Goal: Information Seeking & Learning: Find specific fact

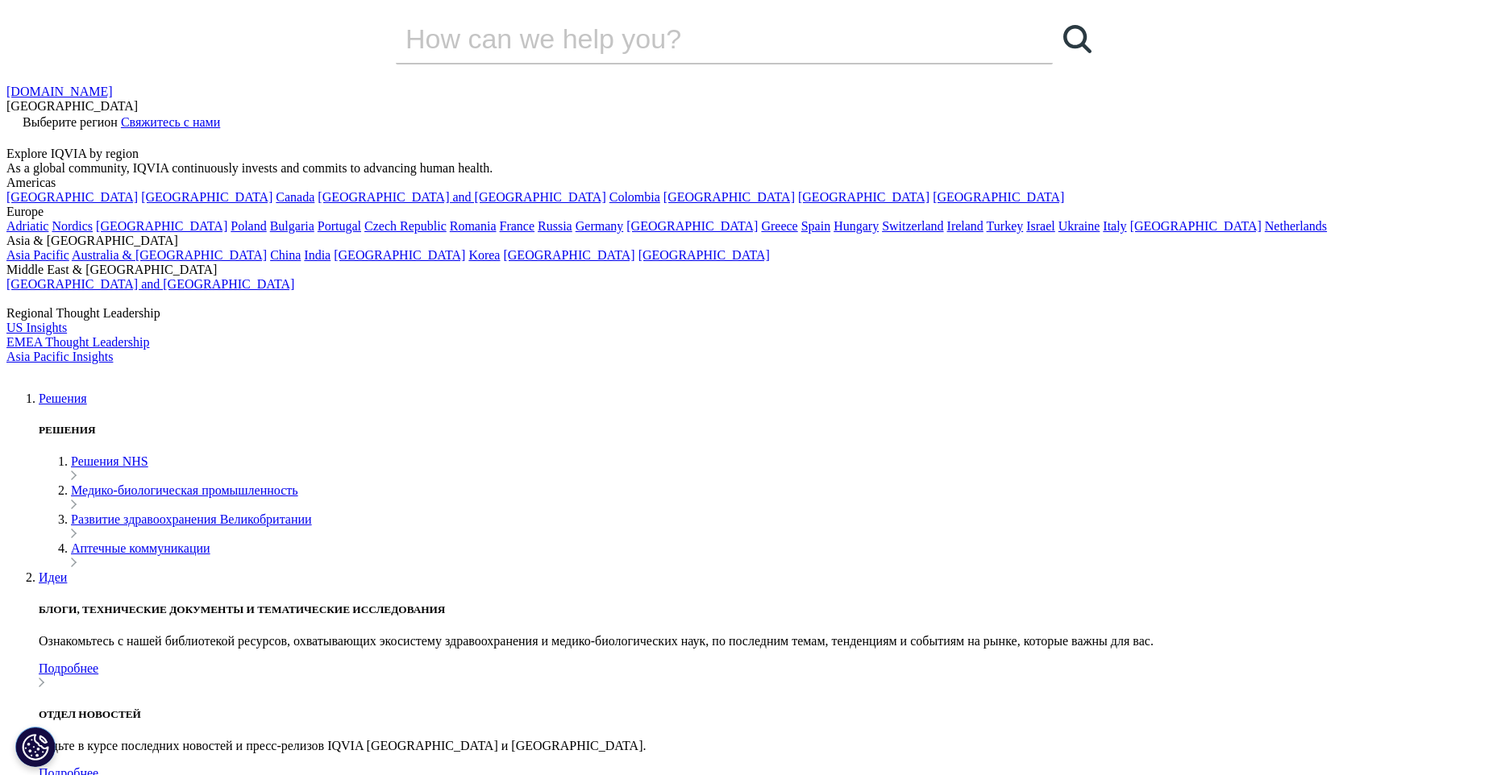
click at [19, 130] on icon at bounding box center [12, 137] width 13 height 14
click at [807, 63] on input "Search" at bounding box center [701, 39] width 611 height 48
type input "[PERSON_NAME]"
click at [1053, 63] on link "Искать Погрузка" at bounding box center [1077, 39] width 48 height 48
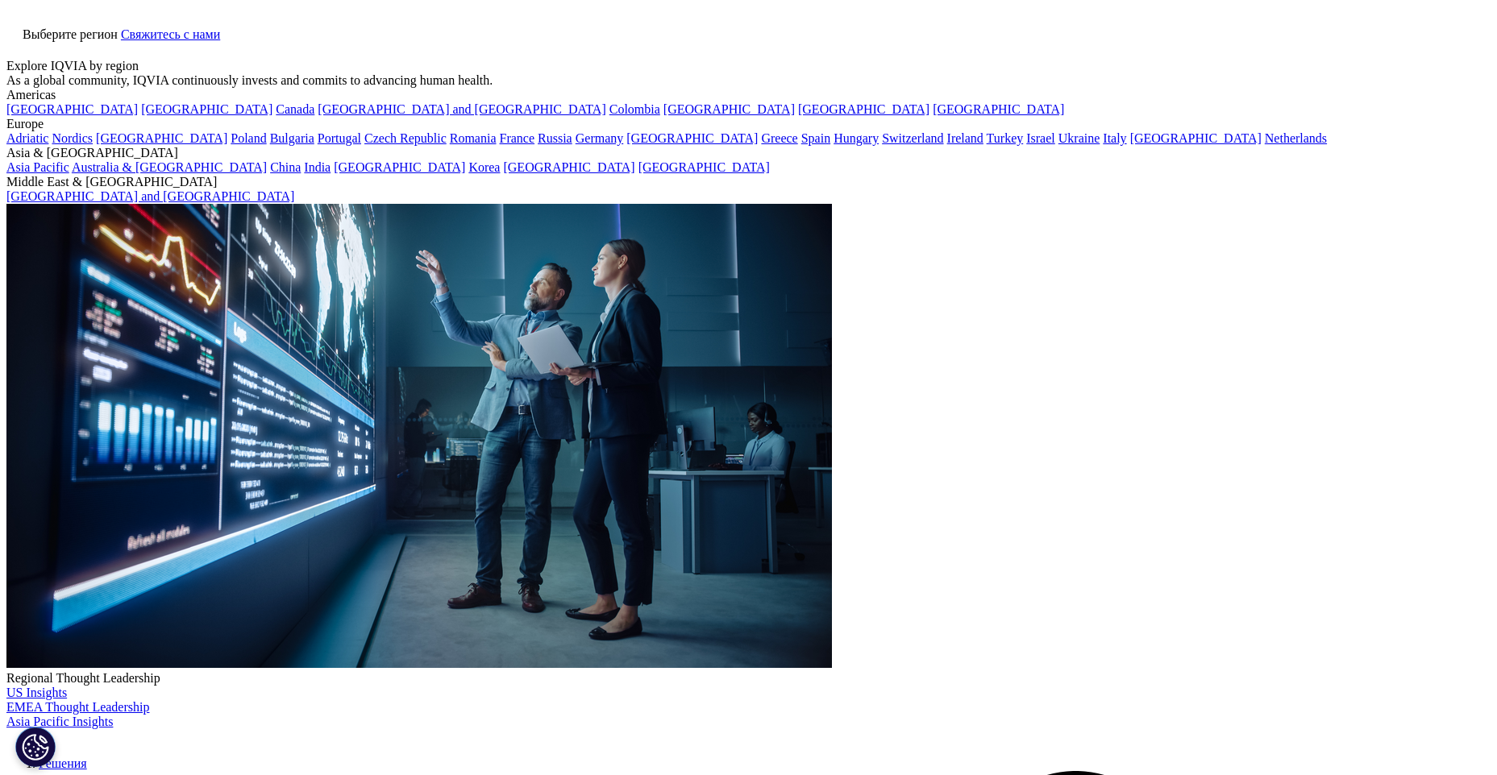
scroll to position [11, 0]
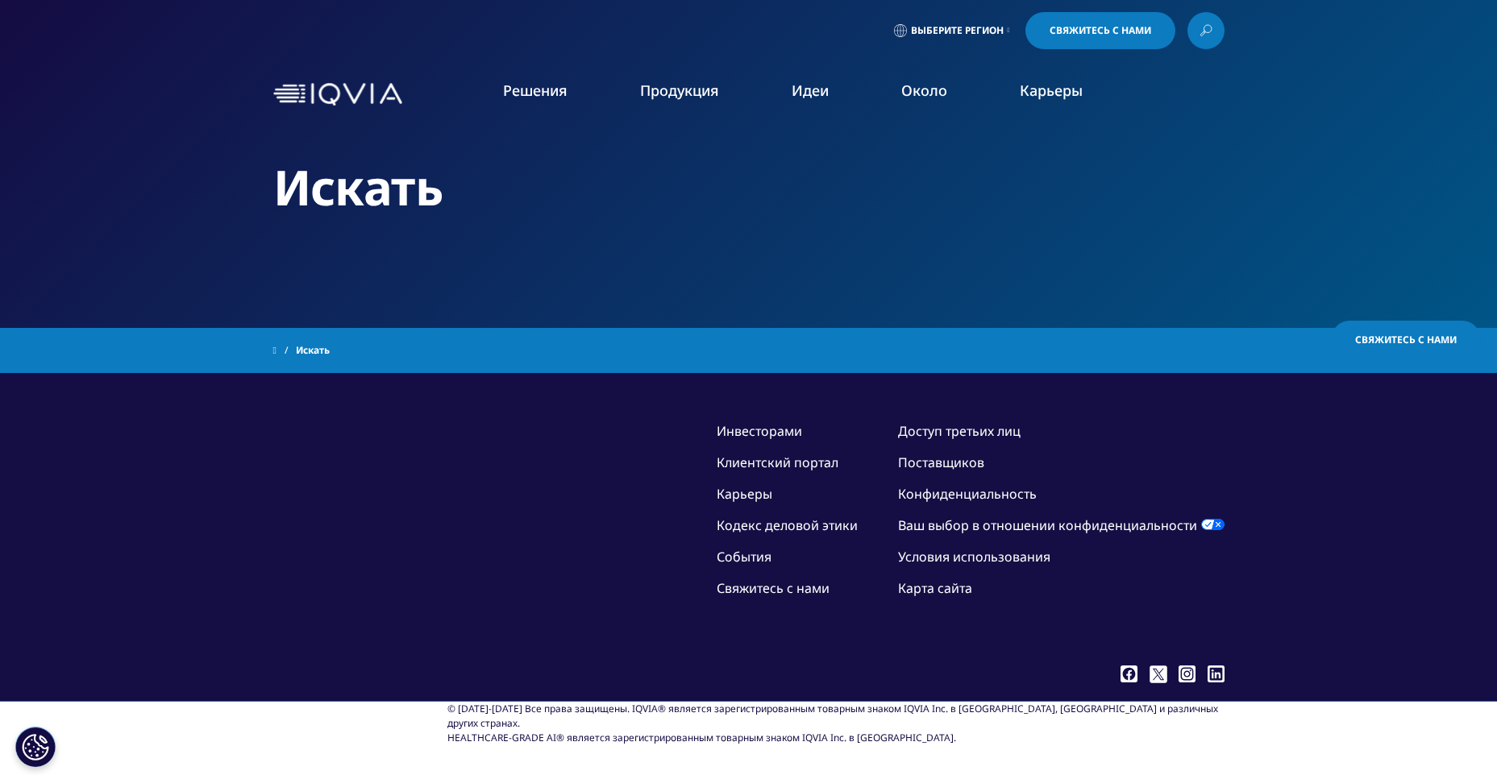
type input "[PERSON_NAME]"
